Goal: Task Accomplishment & Management: Use online tool/utility

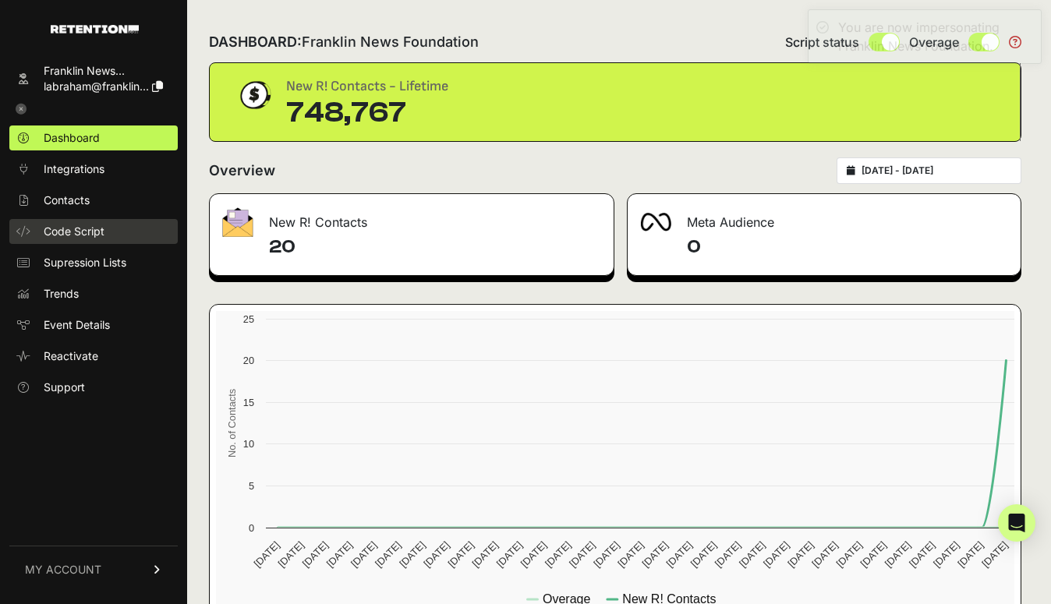
click at [68, 229] on span "Code Script" at bounding box center [74, 232] width 61 height 16
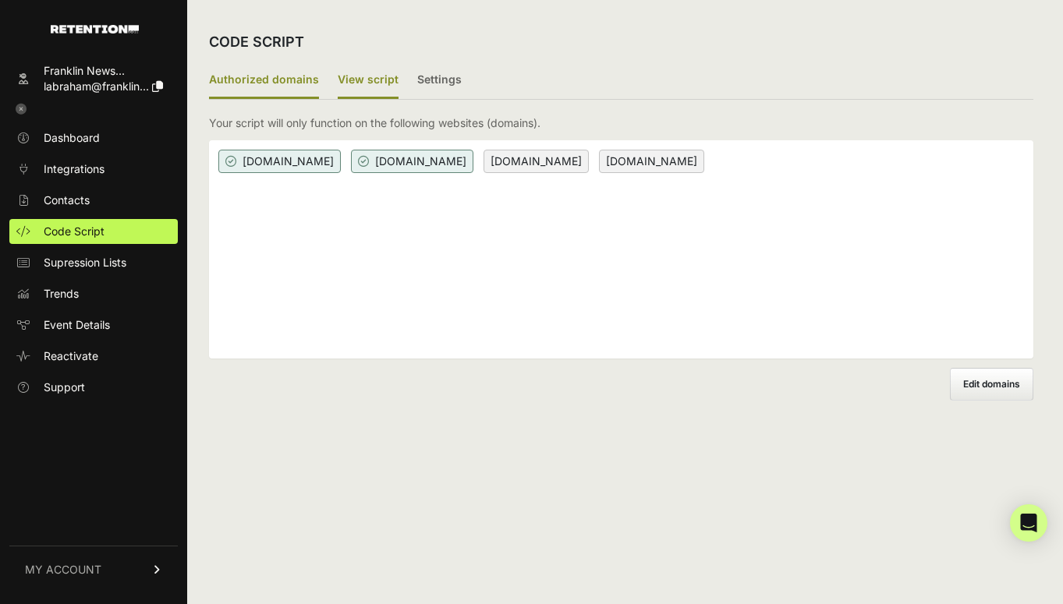
click at [368, 87] on label "View script" at bounding box center [368, 80] width 61 height 37
click at [0, 0] on input "View script" at bounding box center [0, 0] width 0 height 0
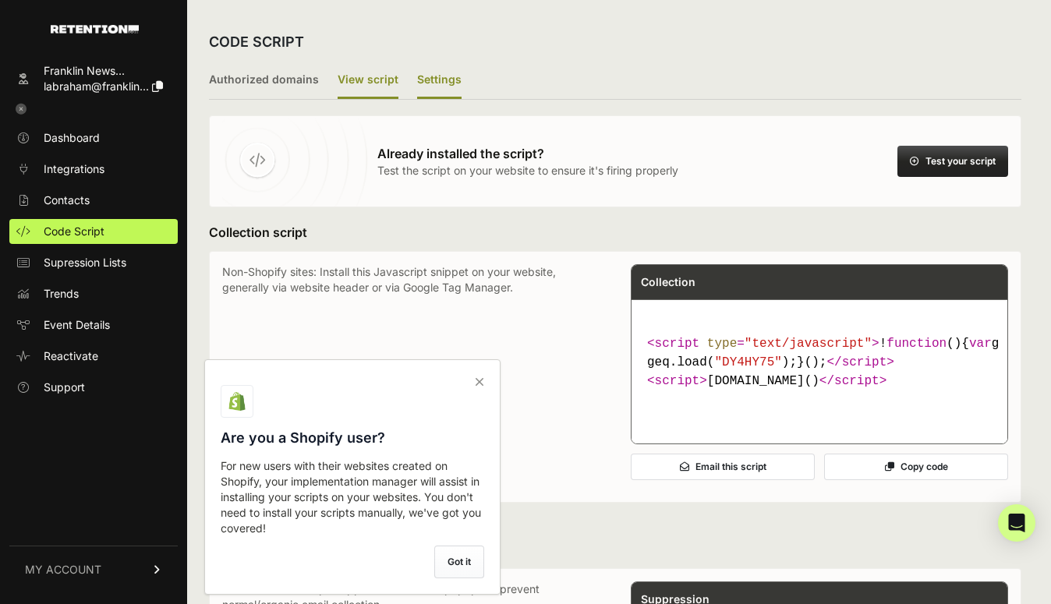
click at [417, 85] on label "Settings" at bounding box center [439, 80] width 44 height 37
click at [0, 0] on input "Settings" at bounding box center [0, 0] width 0 height 0
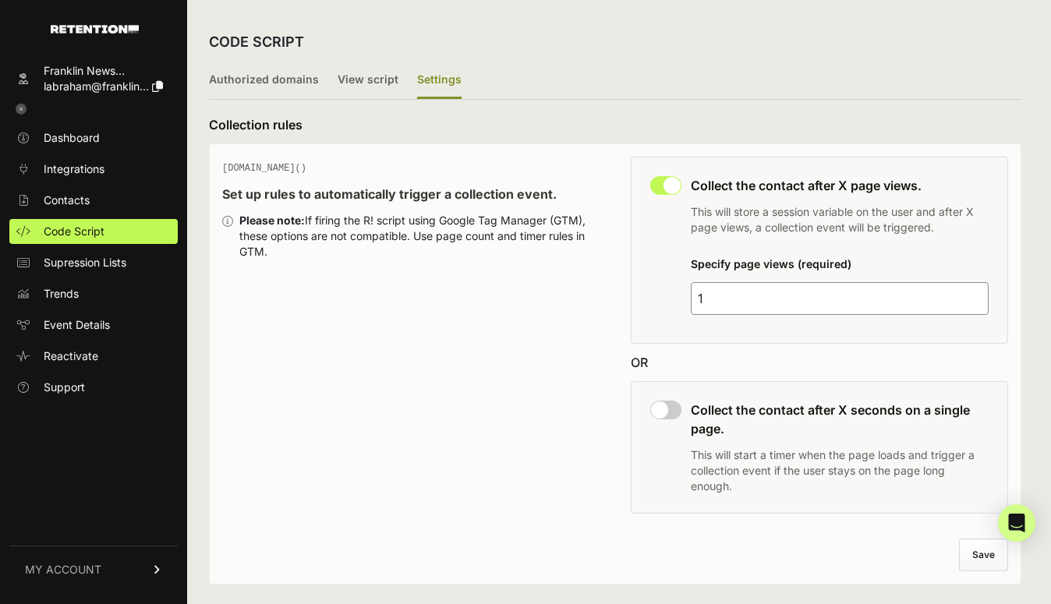
click at [754, 297] on input "1" at bounding box center [840, 298] width 298 height 33
